Goal: Transaction & Acquisition: Purchase product/service

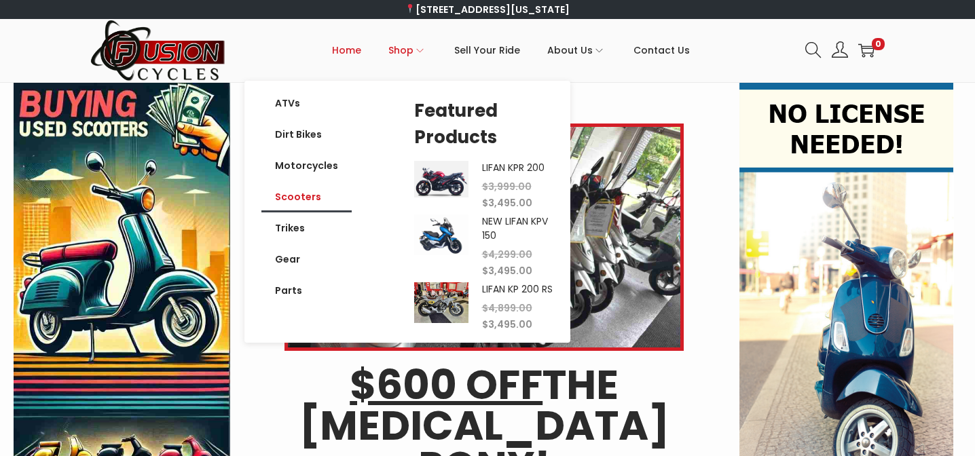
click at [300, 196] on link "Scooters" at bounding box center [306, 196] width 90 height 31
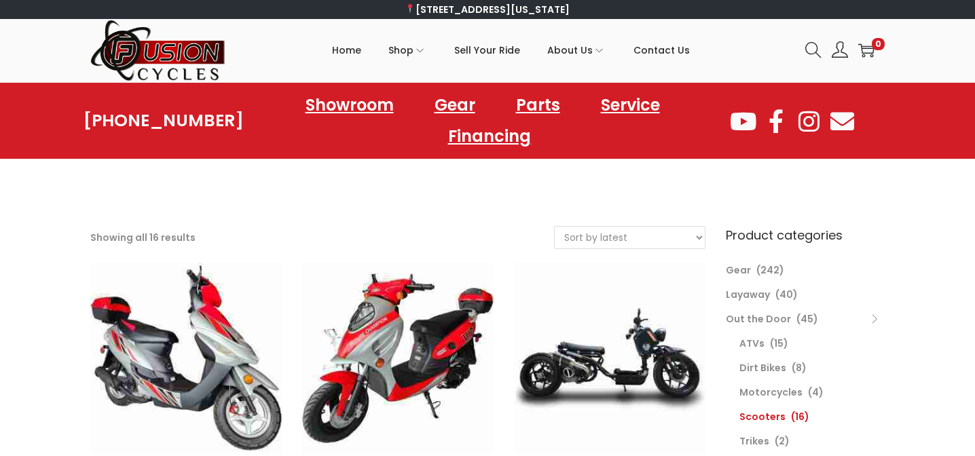
select select "price"
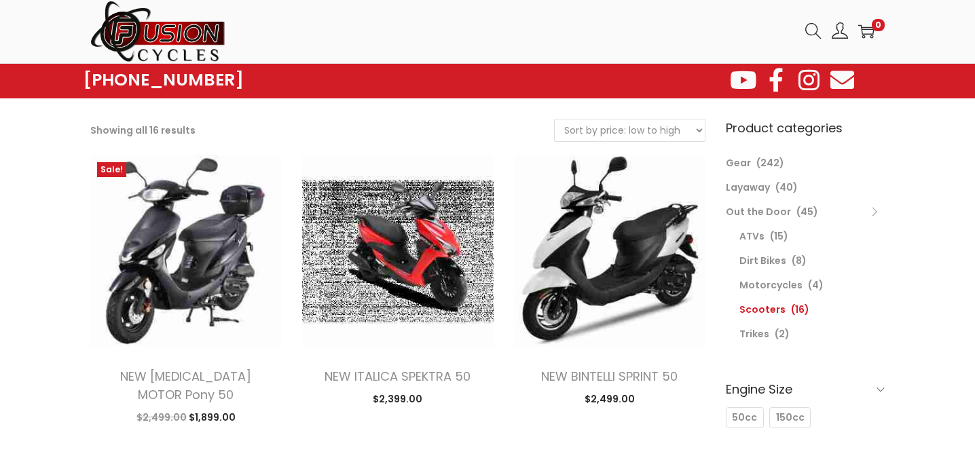
scroll to position [73, 0]
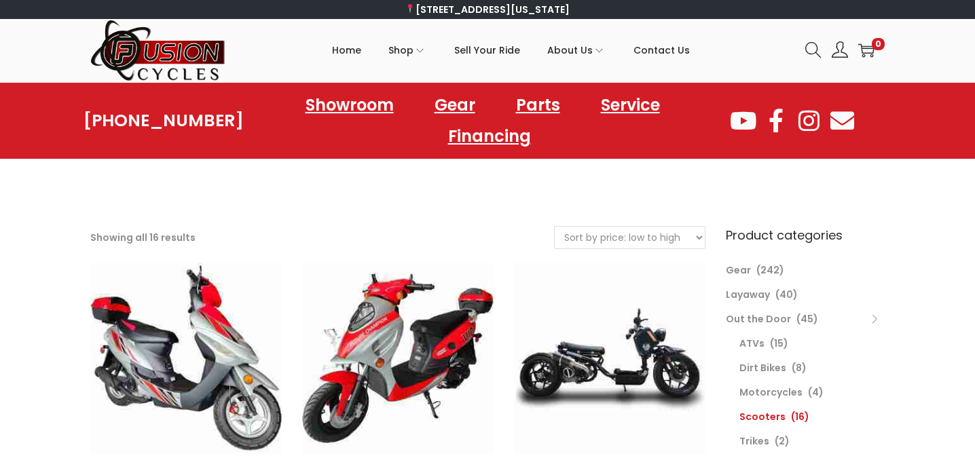
select select "price"
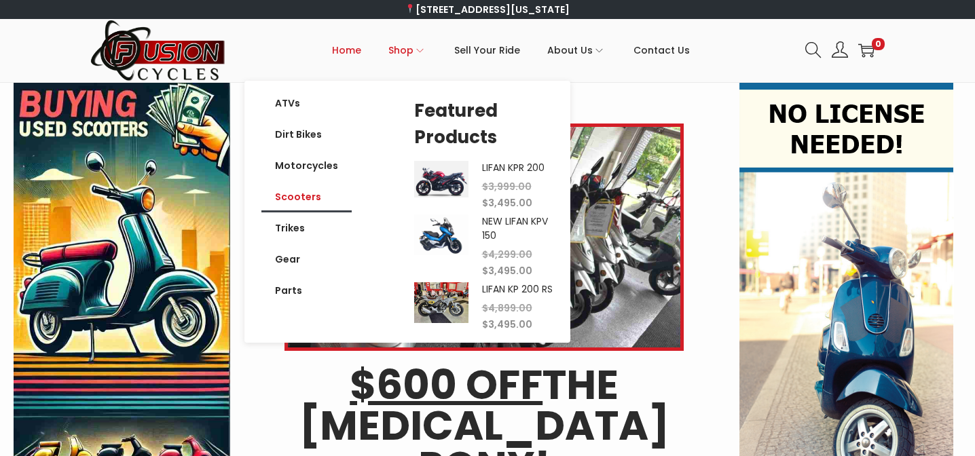
click at [317, 192] on link "Scooters" at bounding box center [306, 196] width 90 height 31
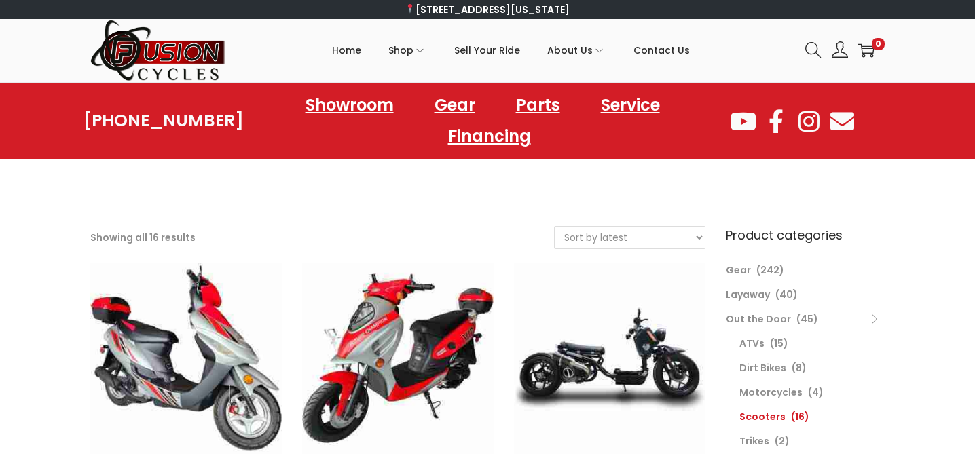
select select "price"
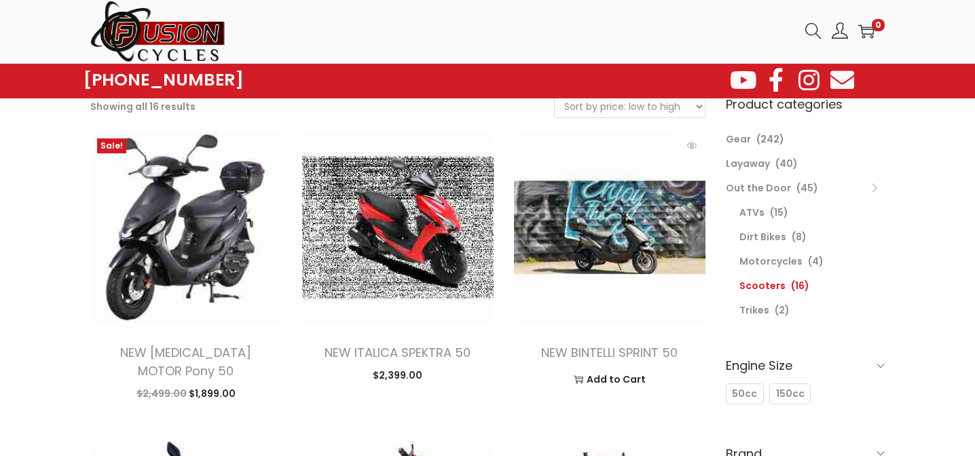
scroll to position [93, 0]
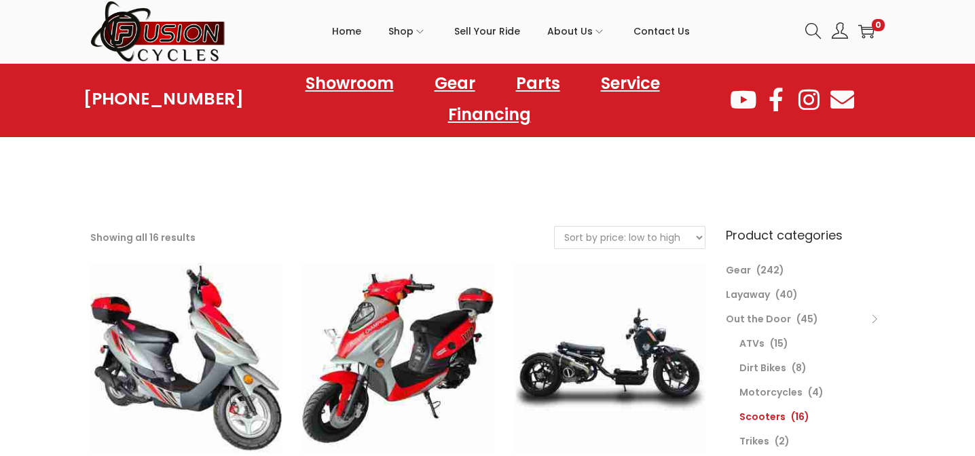
select select "price"
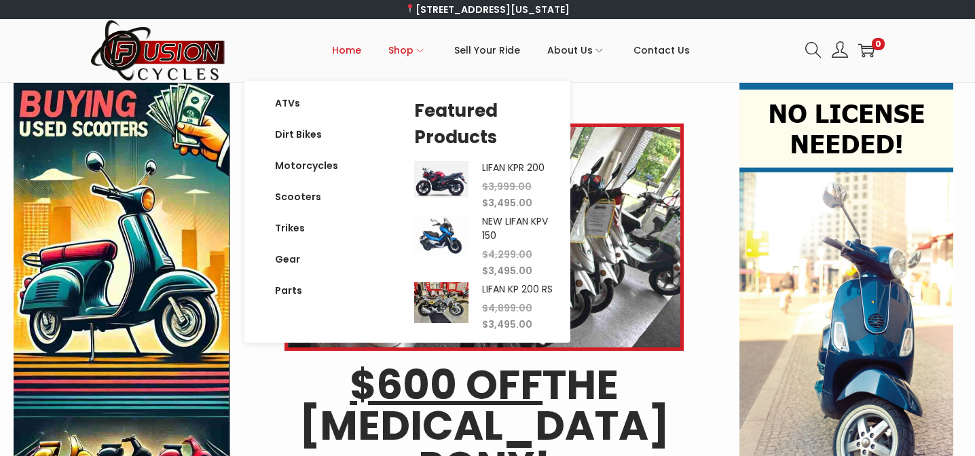
click at [413, 50] on span "Shop" at bounding box center [400, 50] width 25 height 34
click at [302, 200] on link "Scooters" at bounding box center [306, 196] width 90 height 31
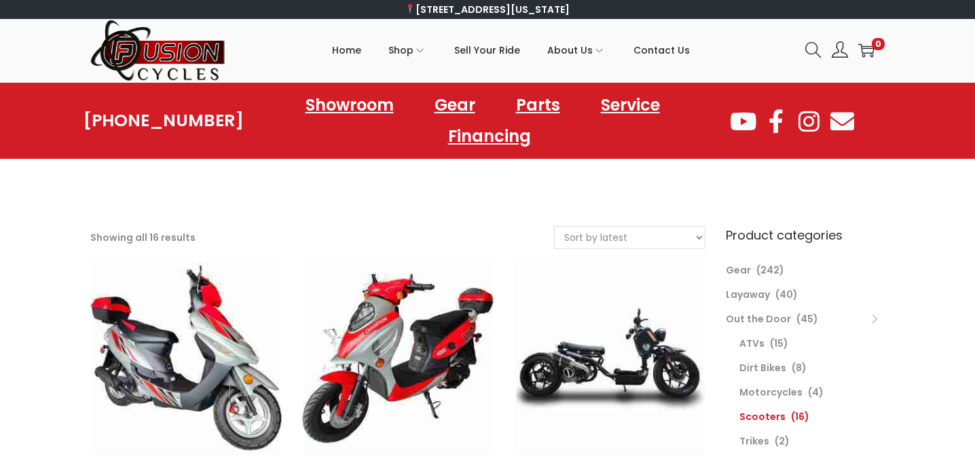
select select "price"
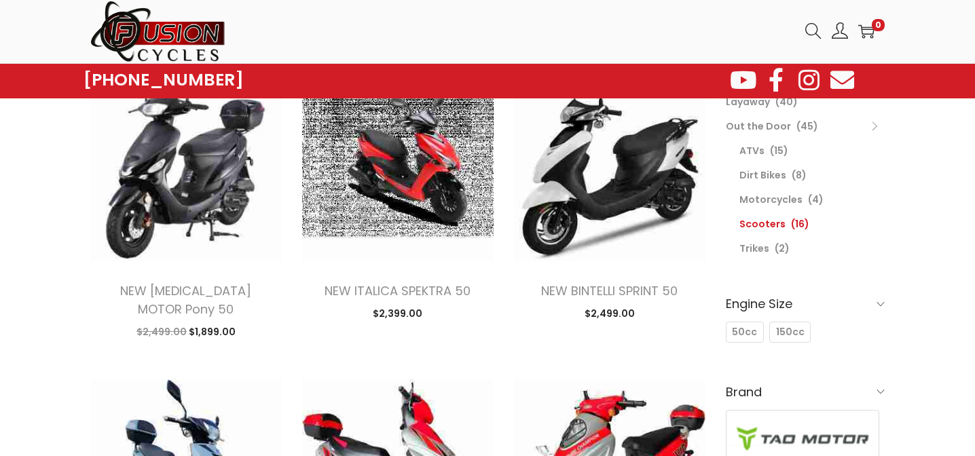
scroll to position [155, 0]
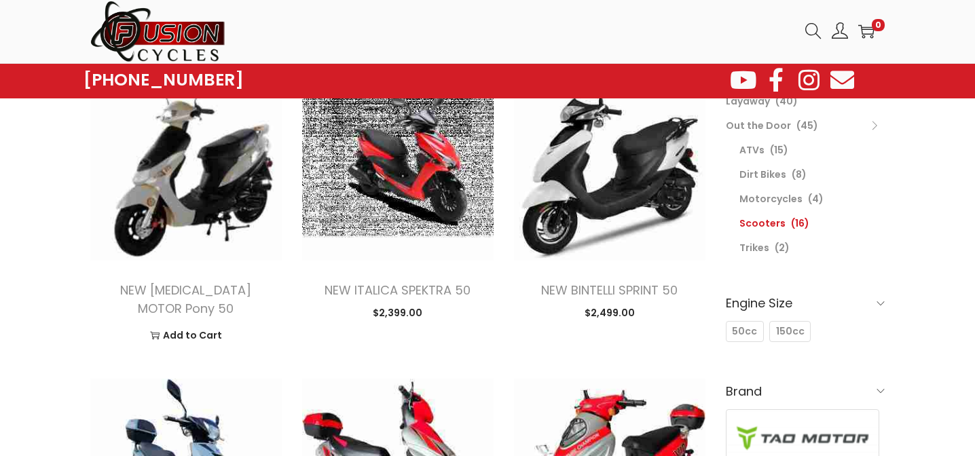
click at [226, 226] on img at bounding box center [186, 165] width 192 height 192
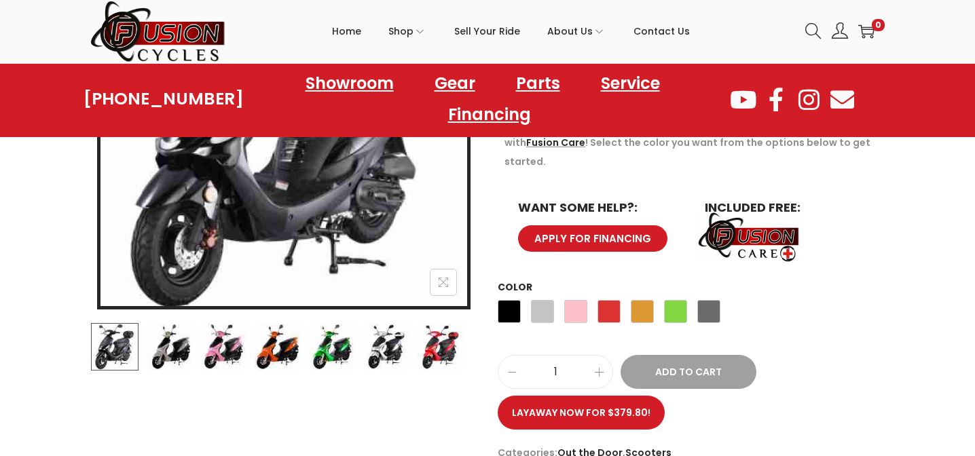
scroll to position [342, 0]
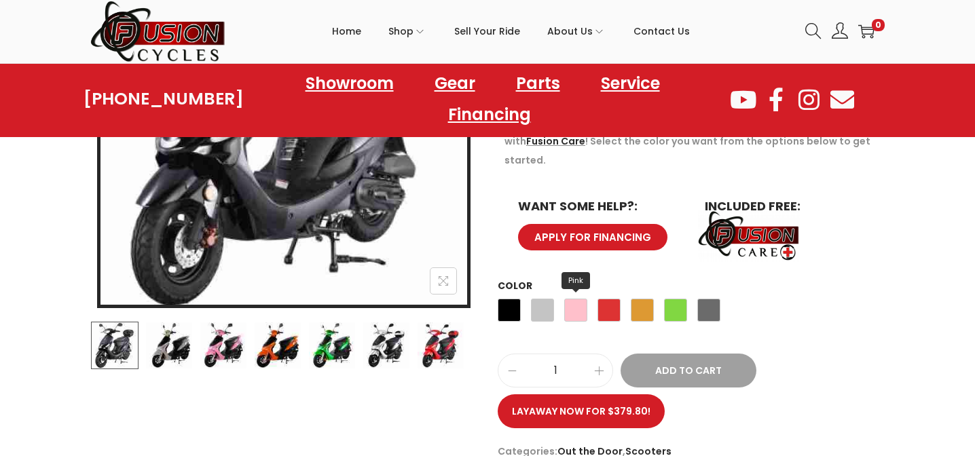
click at [573, 299] on span "Pink" at bounding box center [575, 310] width 23 height 23
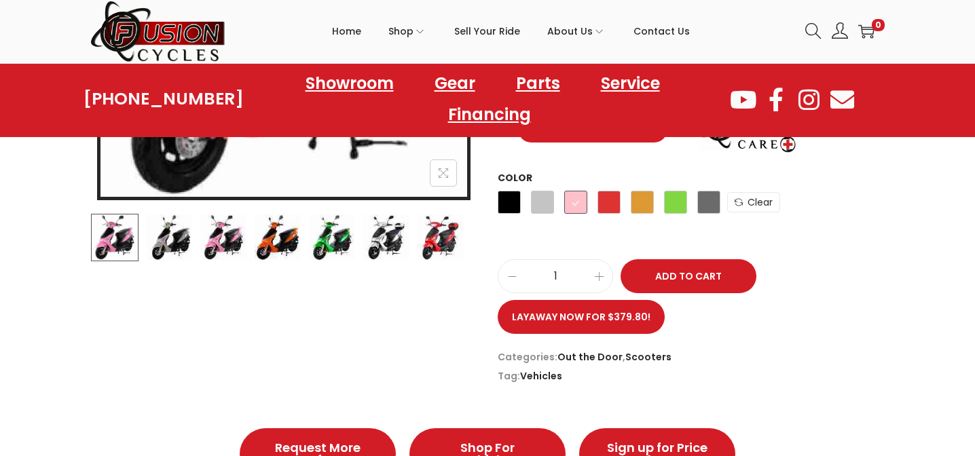
scroll to position [460, 0]
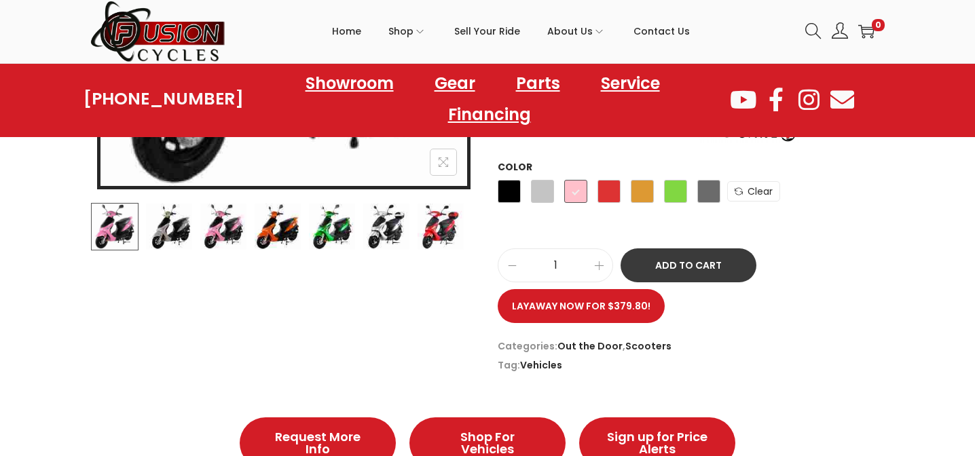
click at [686, 249] on button "Add to Cart" at bounding box center [689, 266] width 136 height 34
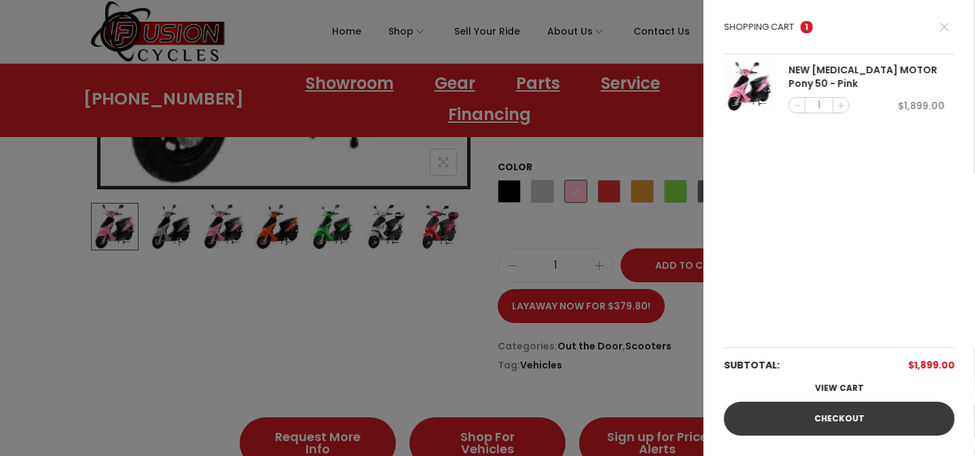
click at [847, 418] on link "Checkout" at bounding box center [839, 419] width 231 height 34
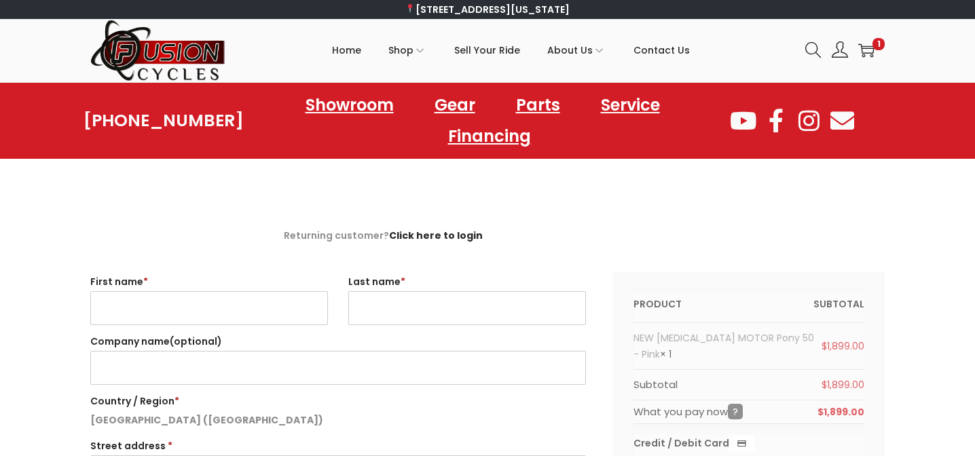
select select "VA"
